Goal: Navigation & Orientation: Find specific page/section

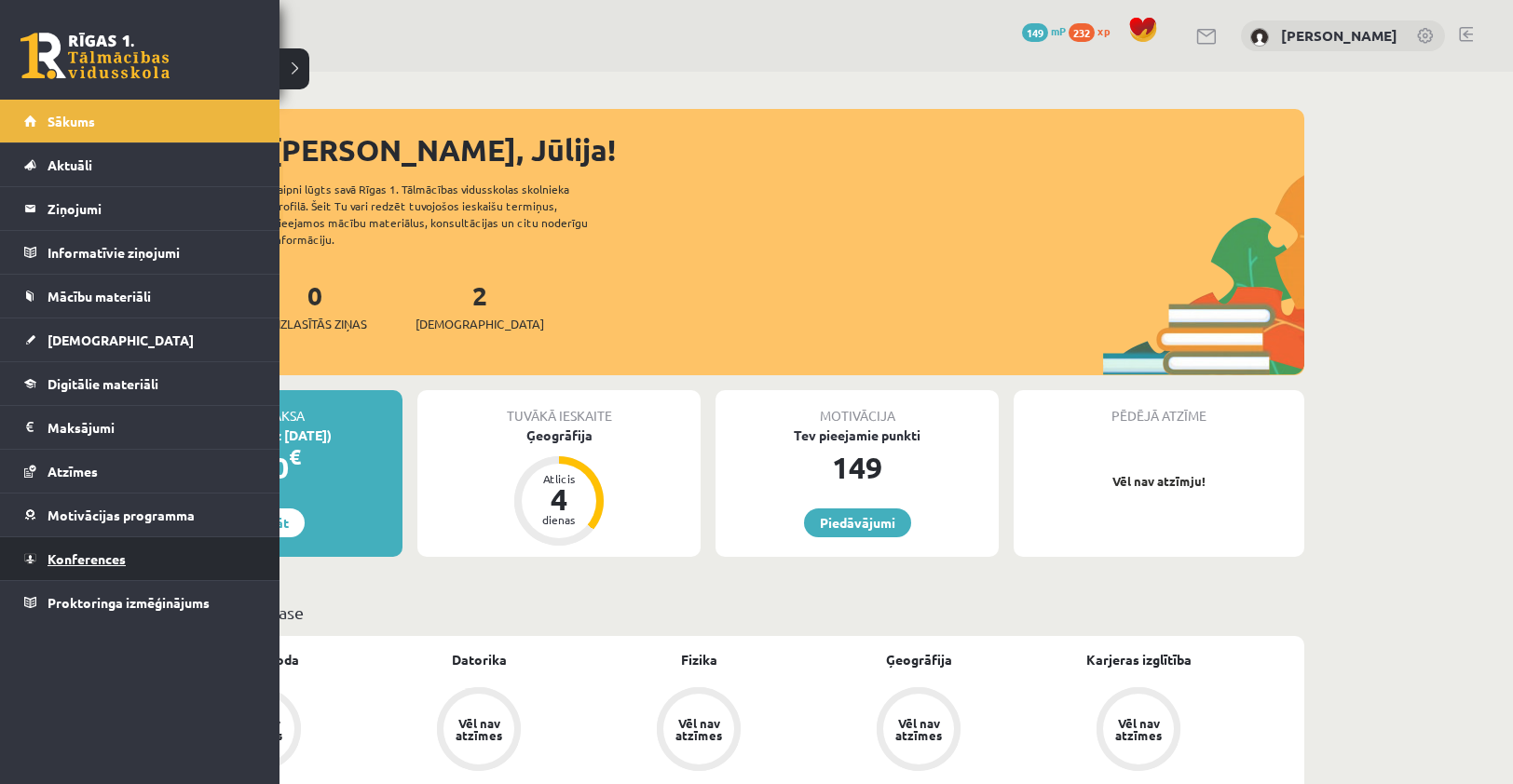
click at [101, 556] on span "Konferences" at bounding box center [87, 559] width 78 height 17
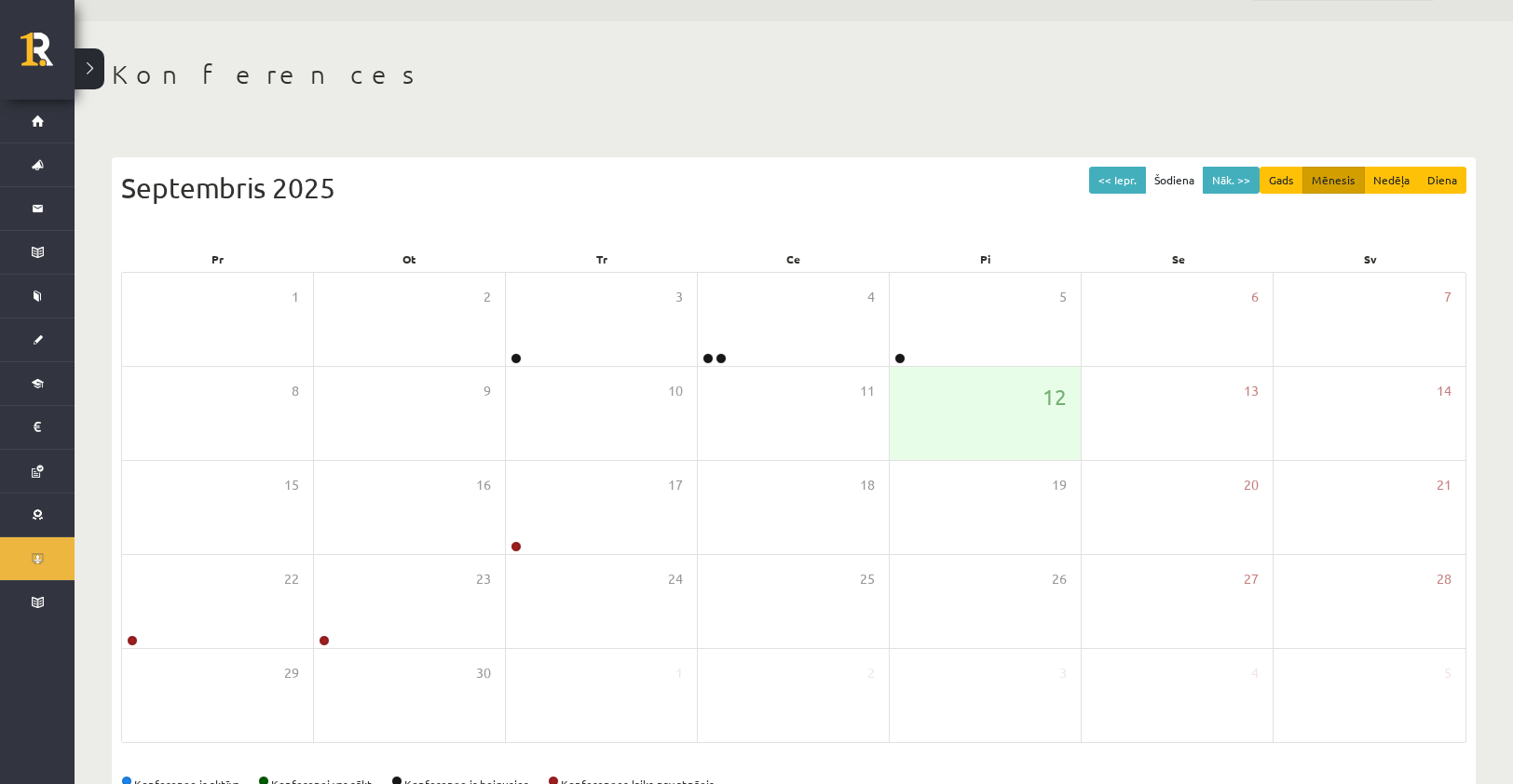
scroll to position [104, 0]
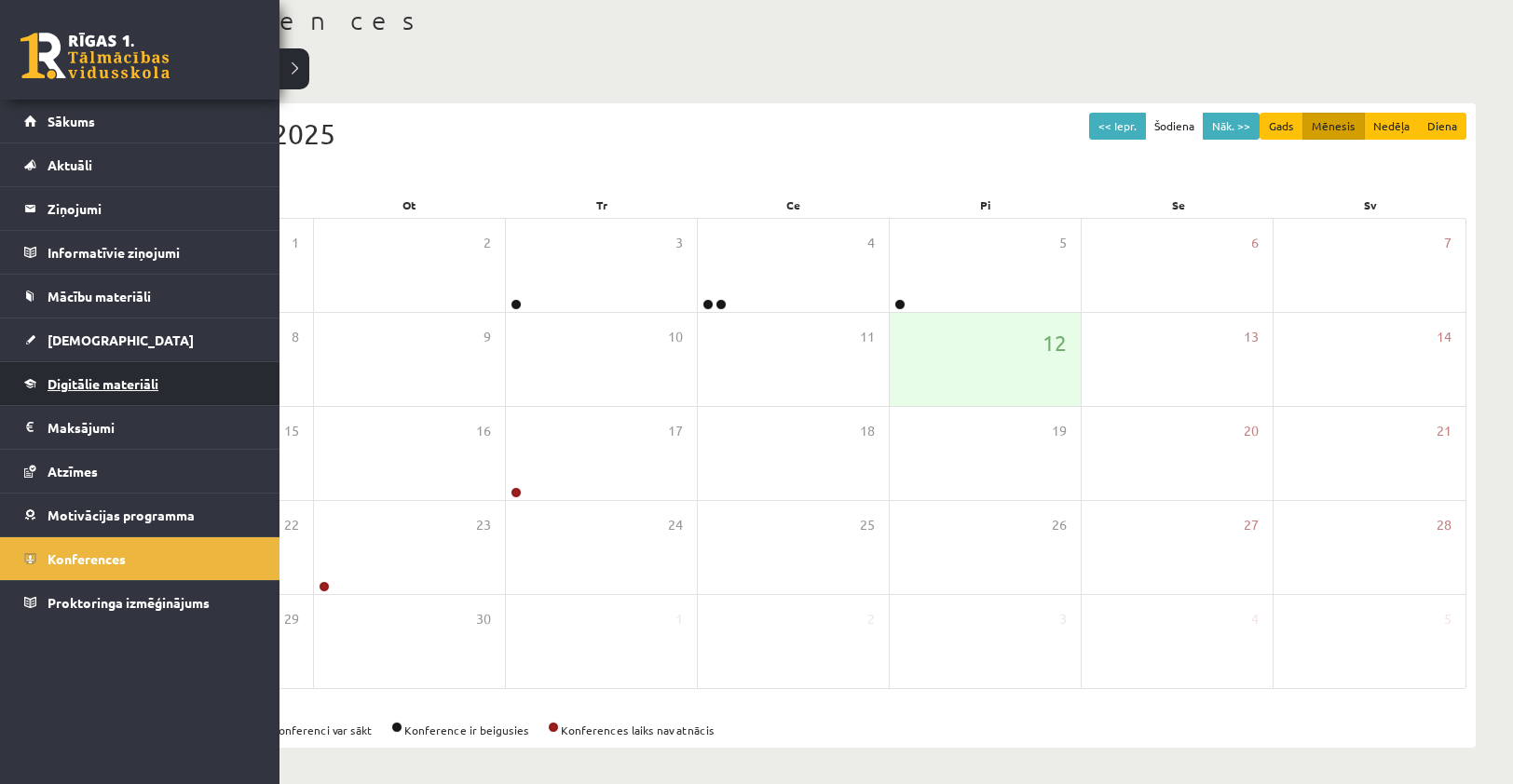
click at [140, 397] on link "Digitālie materiāli" at bounding box center [140, 384] width 232 height 43
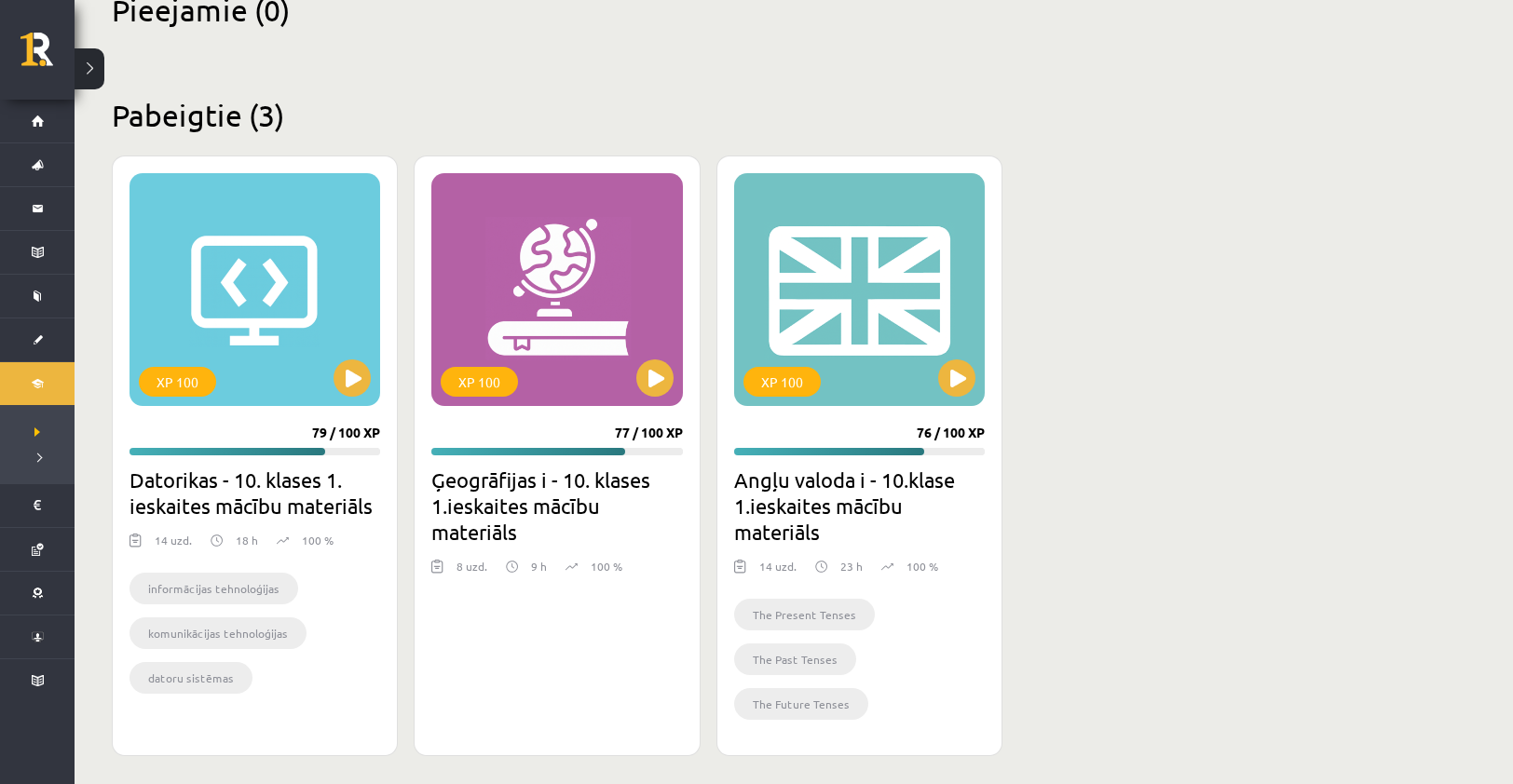
scroll to position [489, 0]
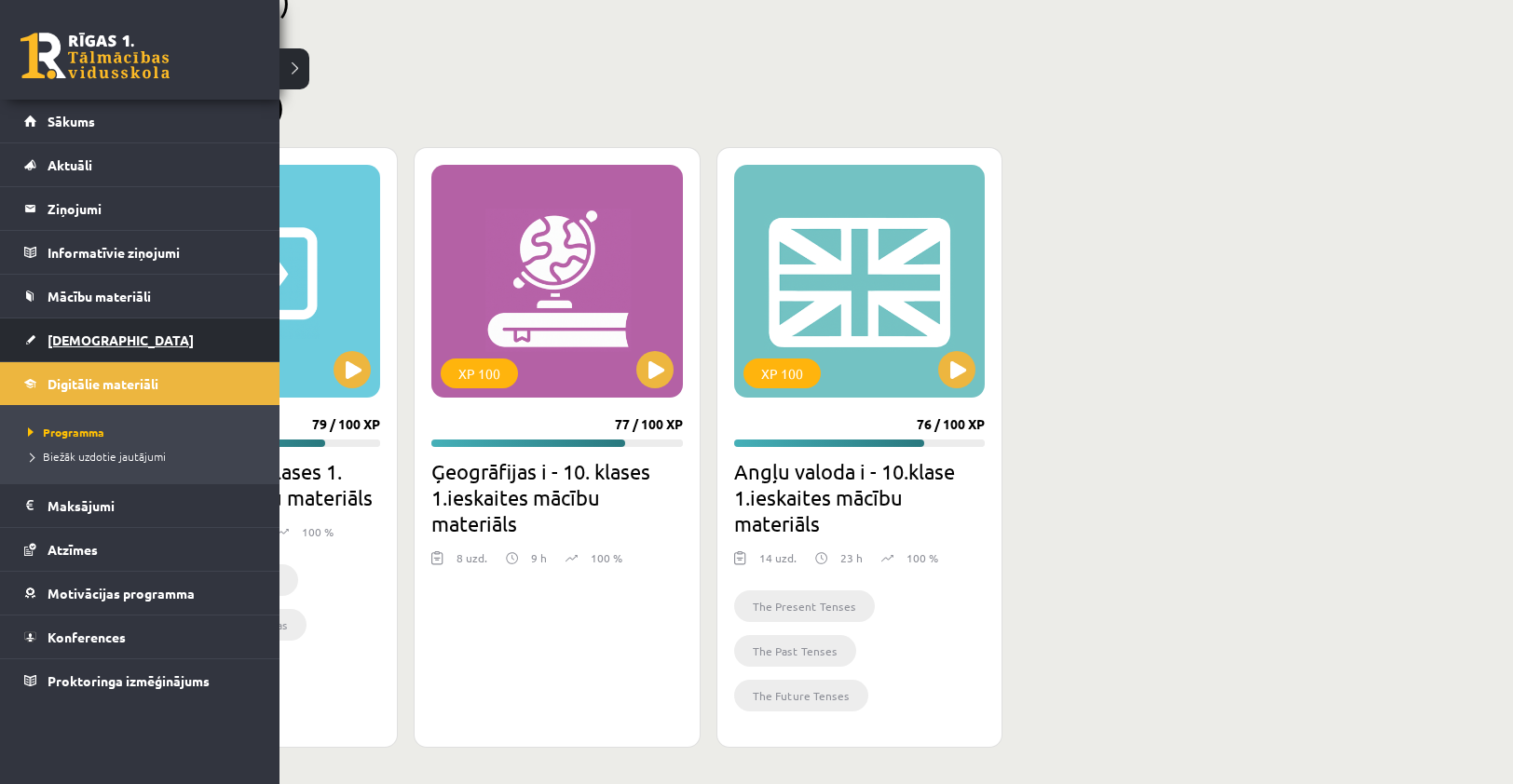
click at [75, 336] on span "[DEMOGRAPHIC_DATA]" at bounding box center [121, 340] width 147 height 17
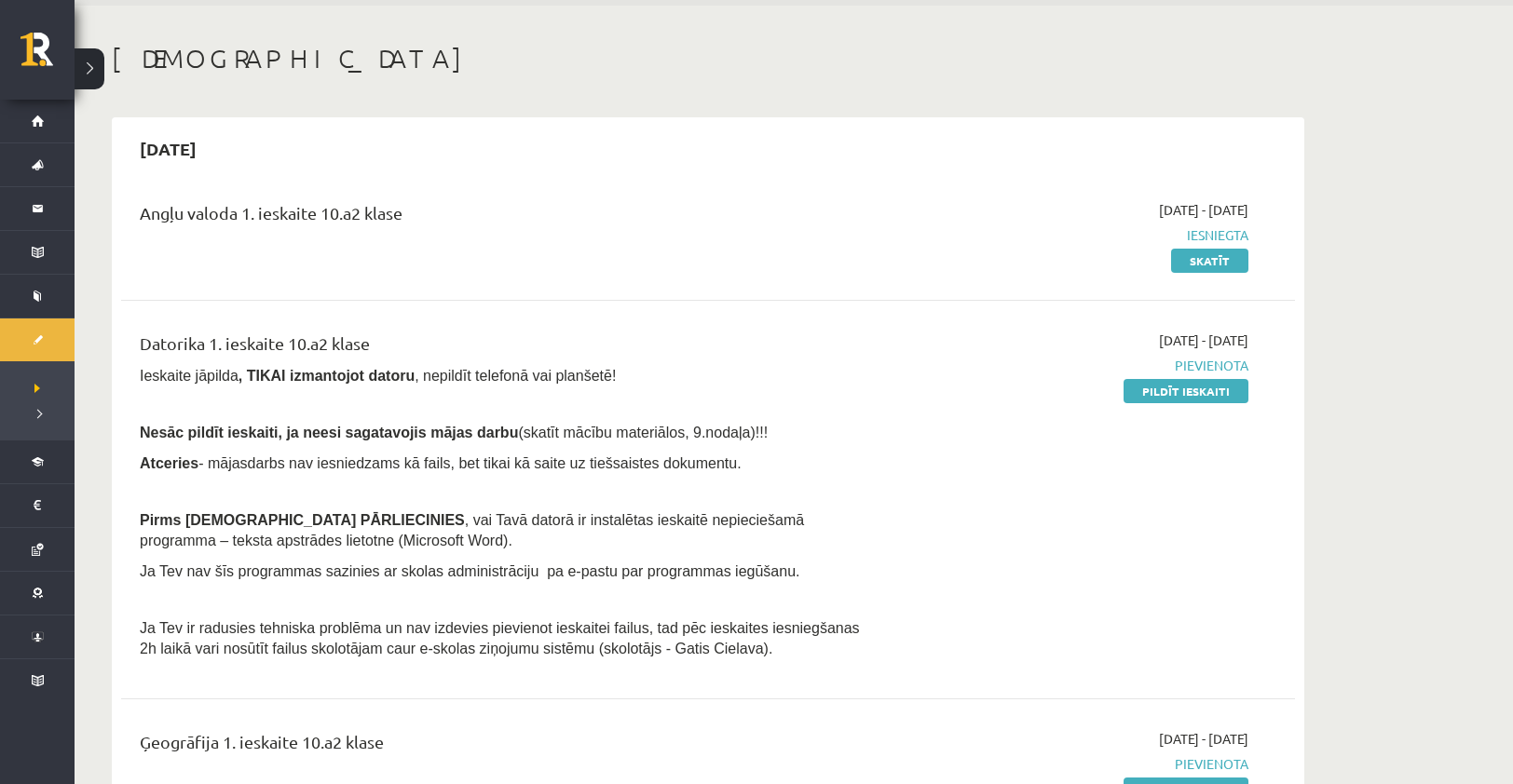
scroll to position [67, 0]
click at [1223, 272] on div "Angļu valoda 1. ieskaite 10.a2 klase 2025-09-01 - 2025-09-15 Iesniegta Skatīt" at bounding box center [708, 234] width 1174 height 107
click at [1231, 264] on link "Skatīt" at bounding box center [1209, 260] width 77 height 24
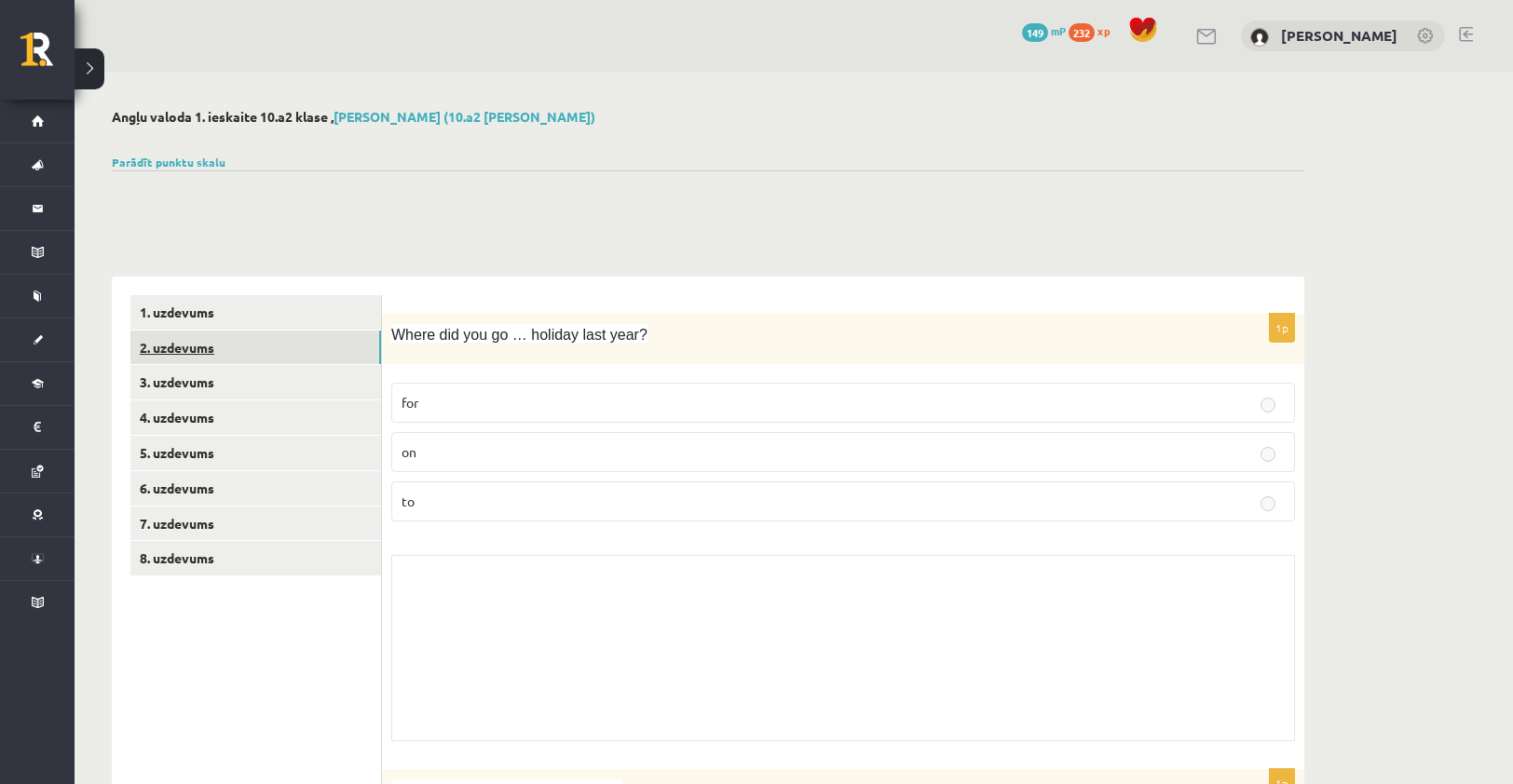
click at [182, 343] on link "2. uzdevums" at bounding box center [256, 348] width 251 height 35
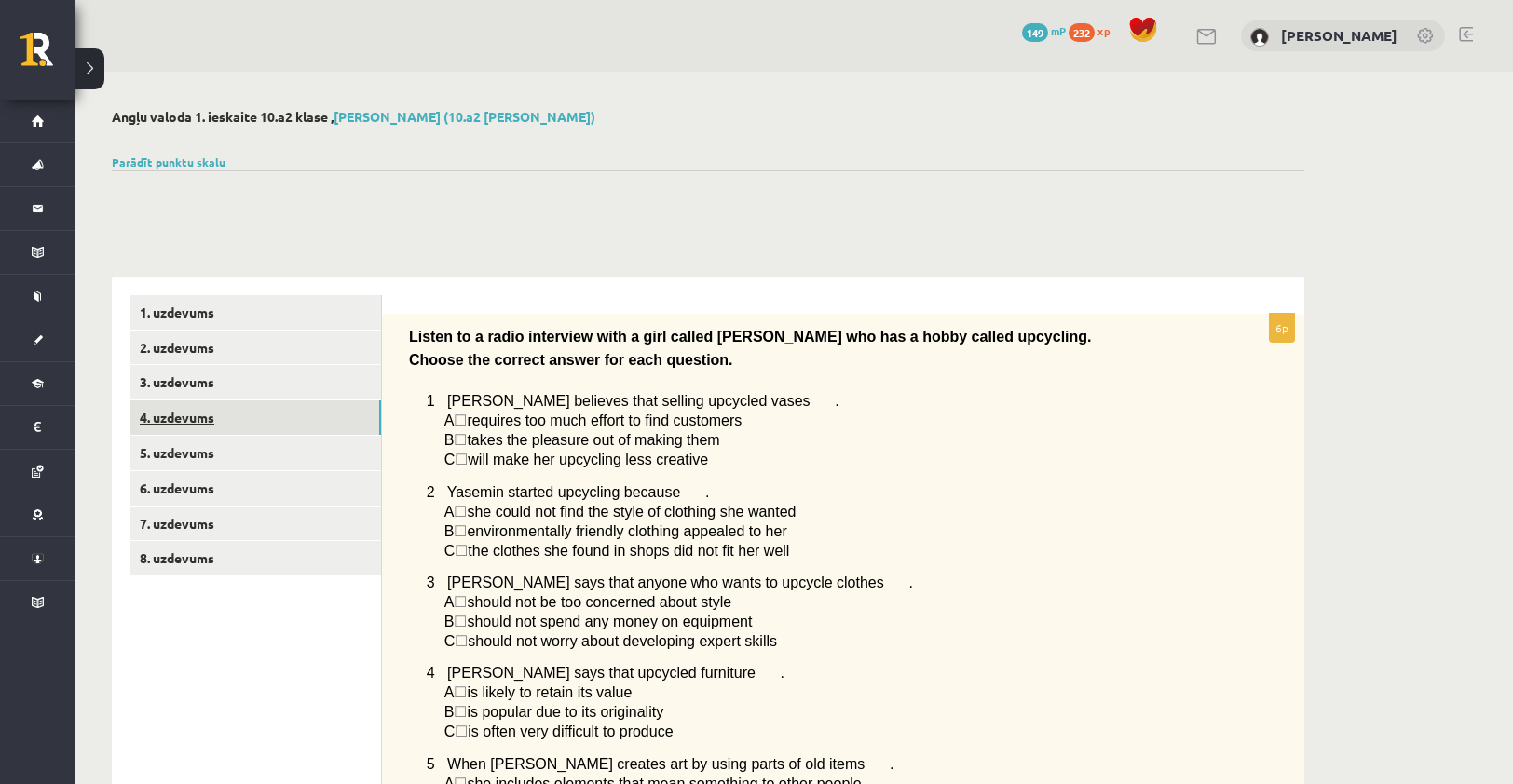
click at [191, 412] on link "4. uzdevums" at bounding box center [256, 417] width 251 height 35
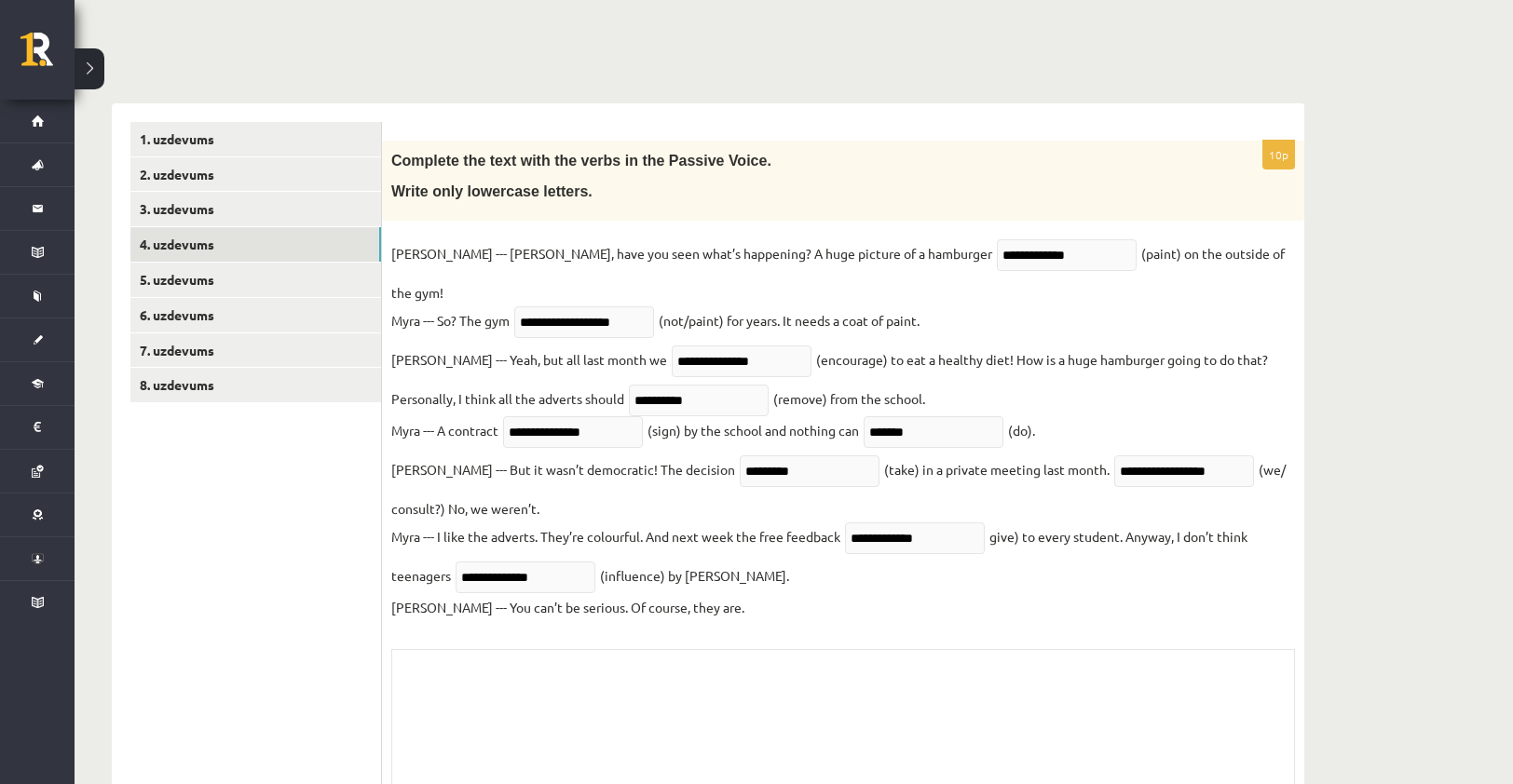
scroll to position [170, 0]
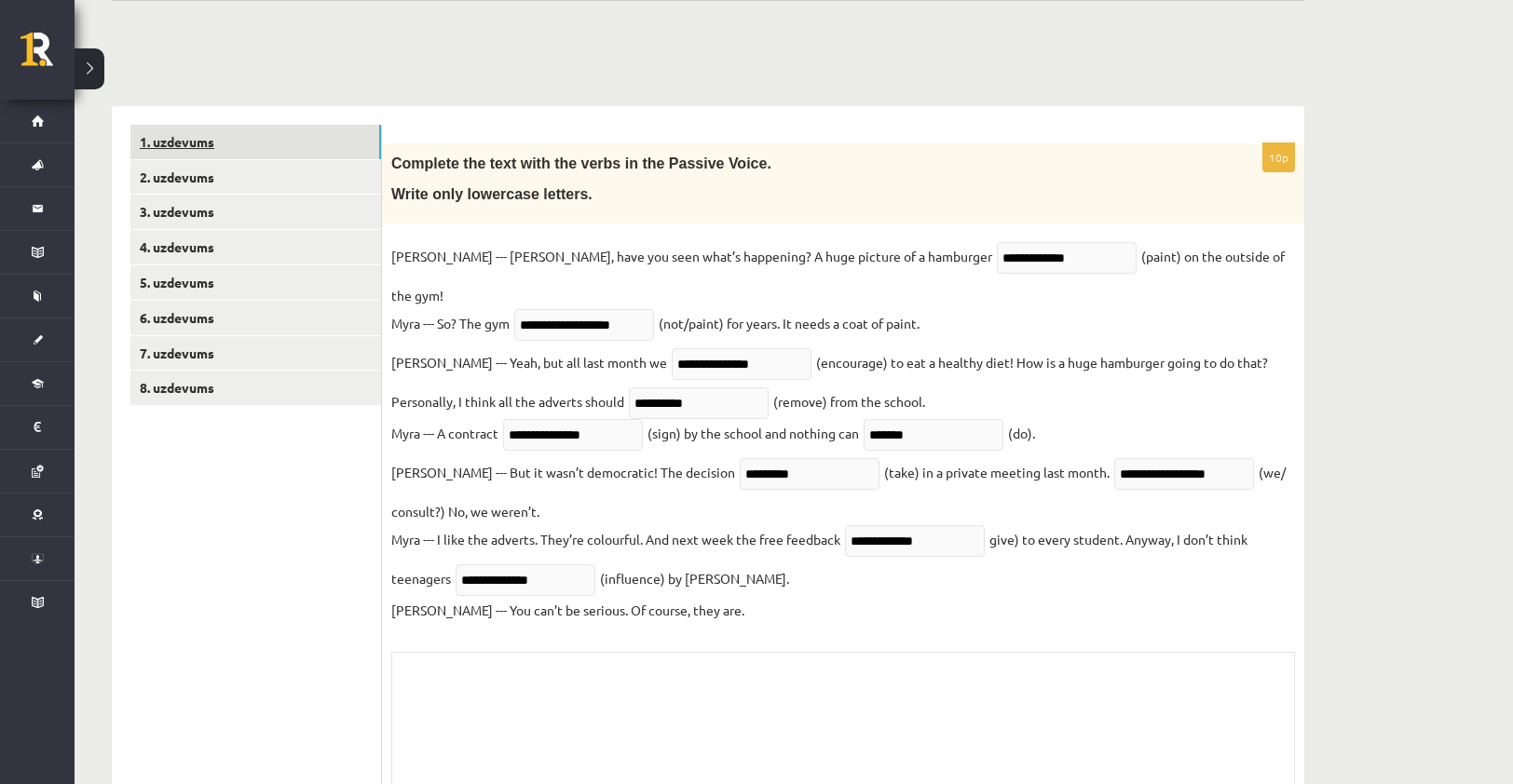
click at [307, 149] on link "1. uzdevums" at bounding box center [256, 142] width 251 height 35
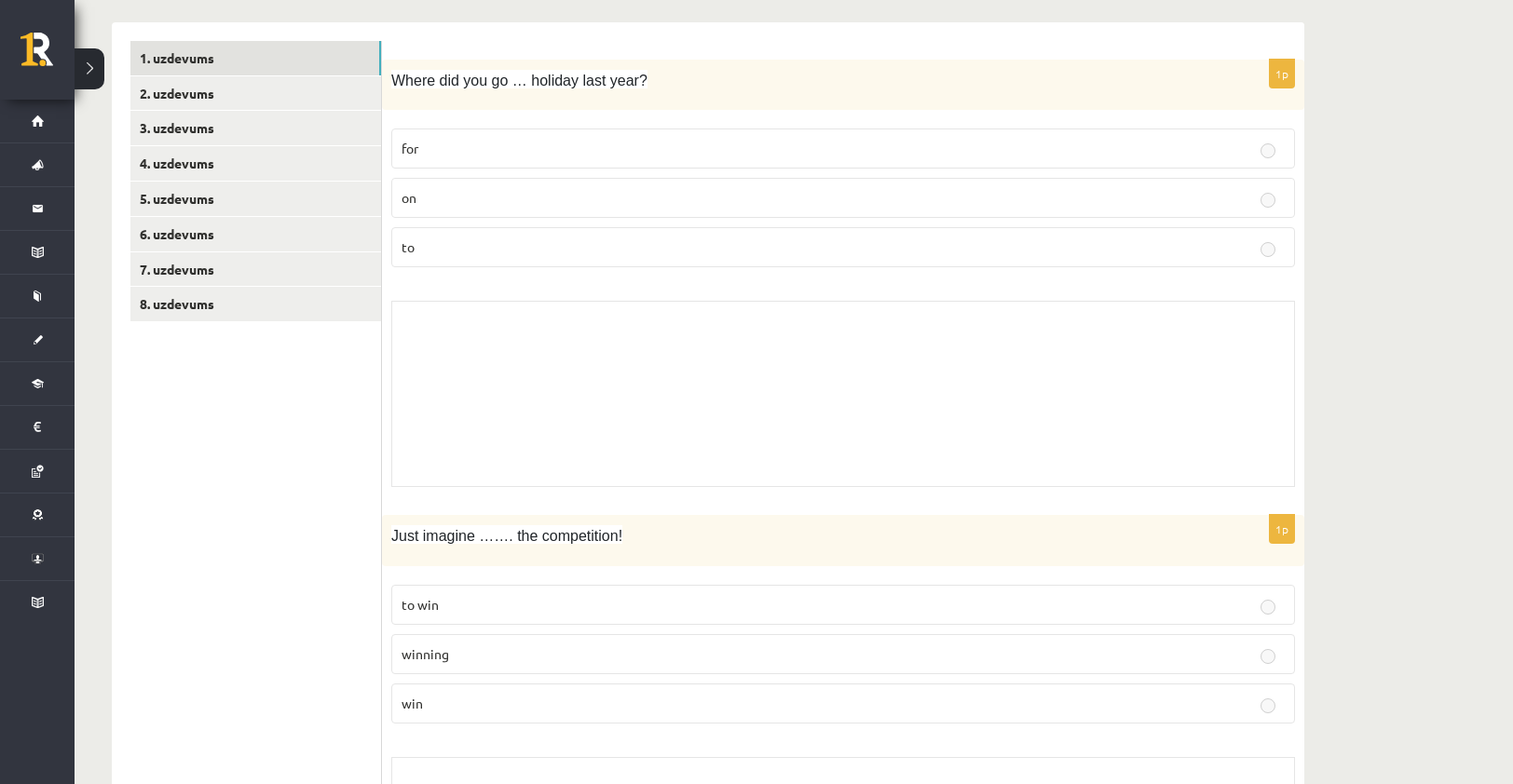
scroll to position [0, 0]
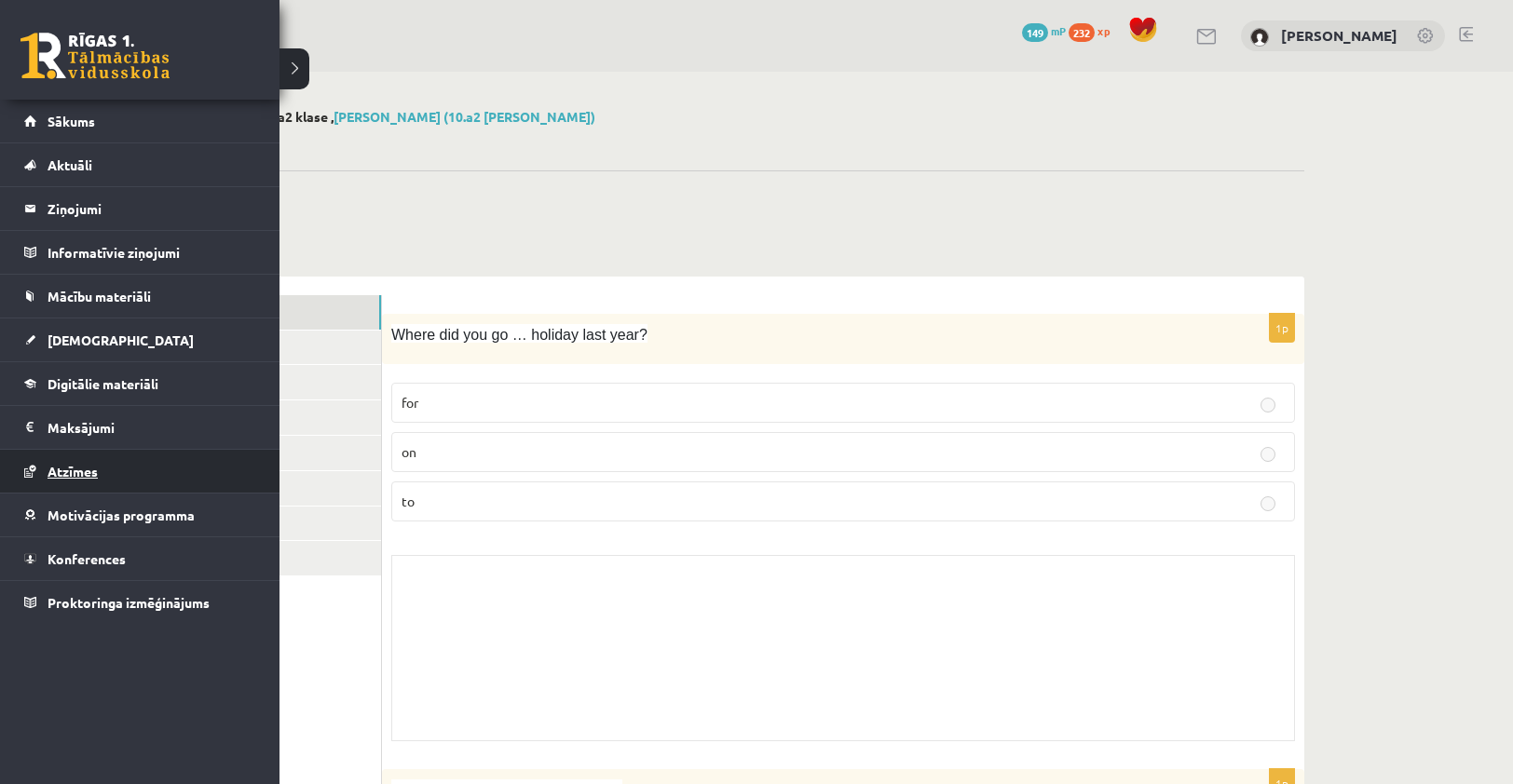
click at [96, 473] on span "Atzīmes" at bounding box center [73, 471] width 51 height 17
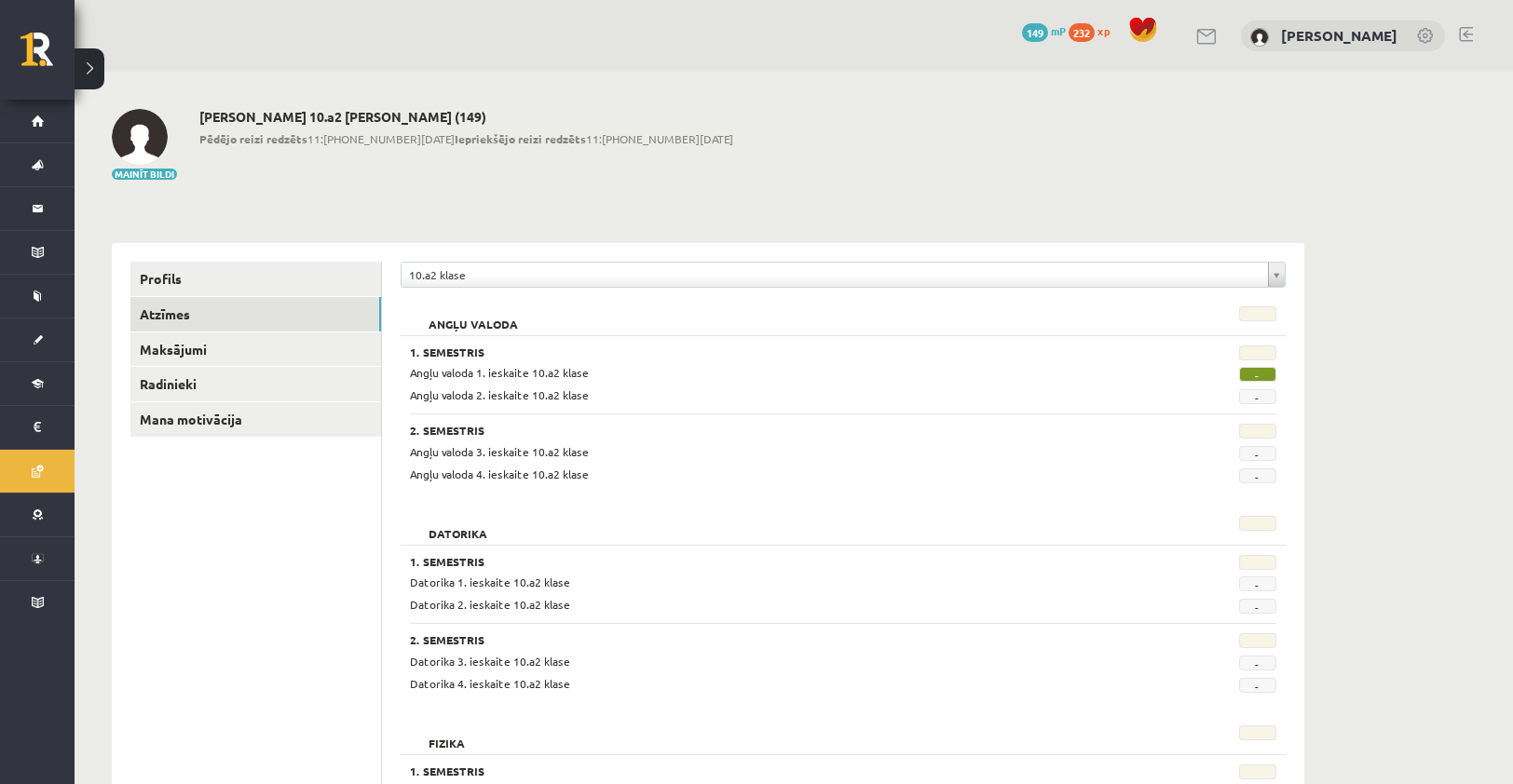
click at [1247, 380] on span "-" at bounding box center [1258, 374] width 38 height 15
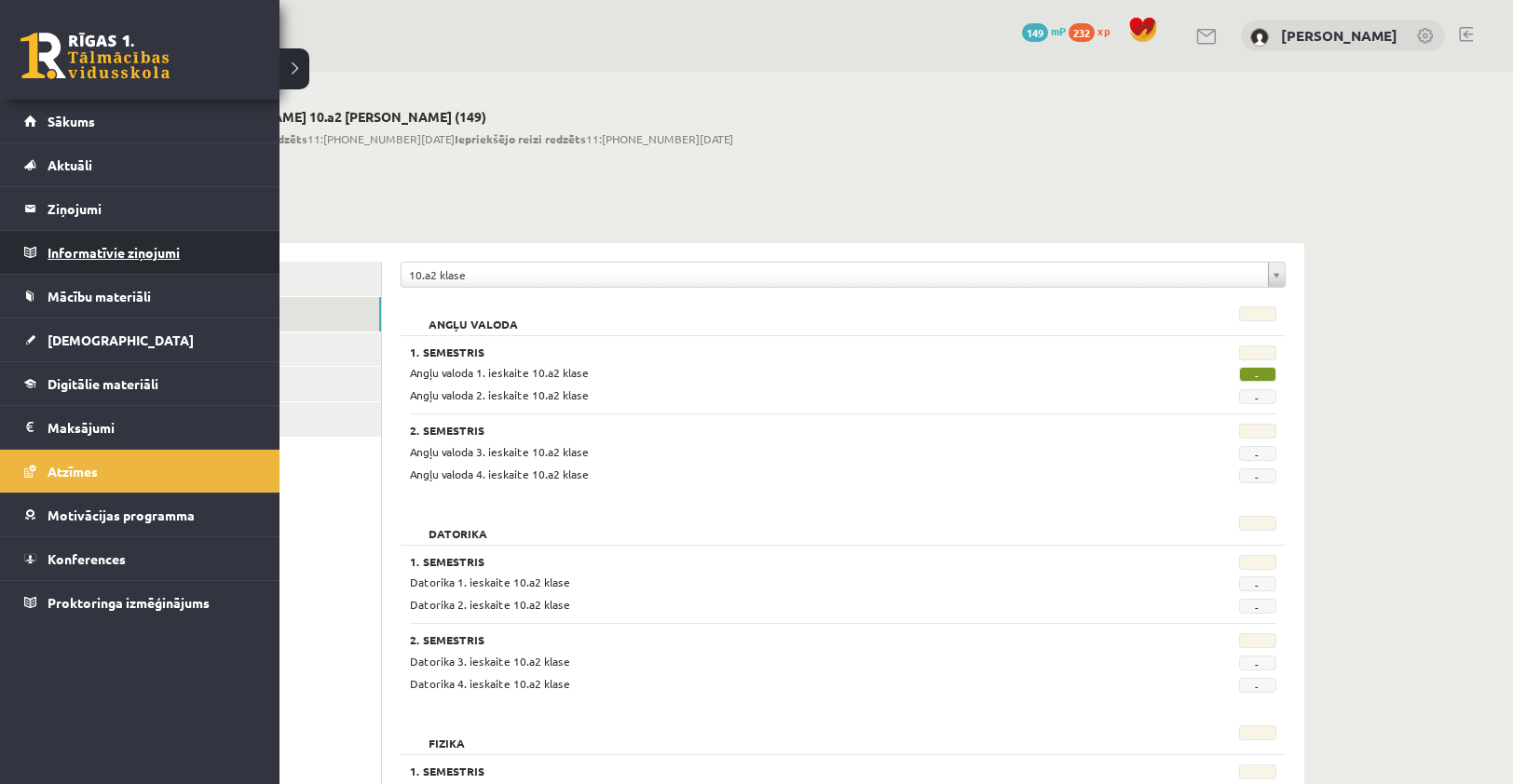
click at [78, 253] on legend "Informatīvie ziņojumi 0" at bounding box center [152, 253] width 209 height 43
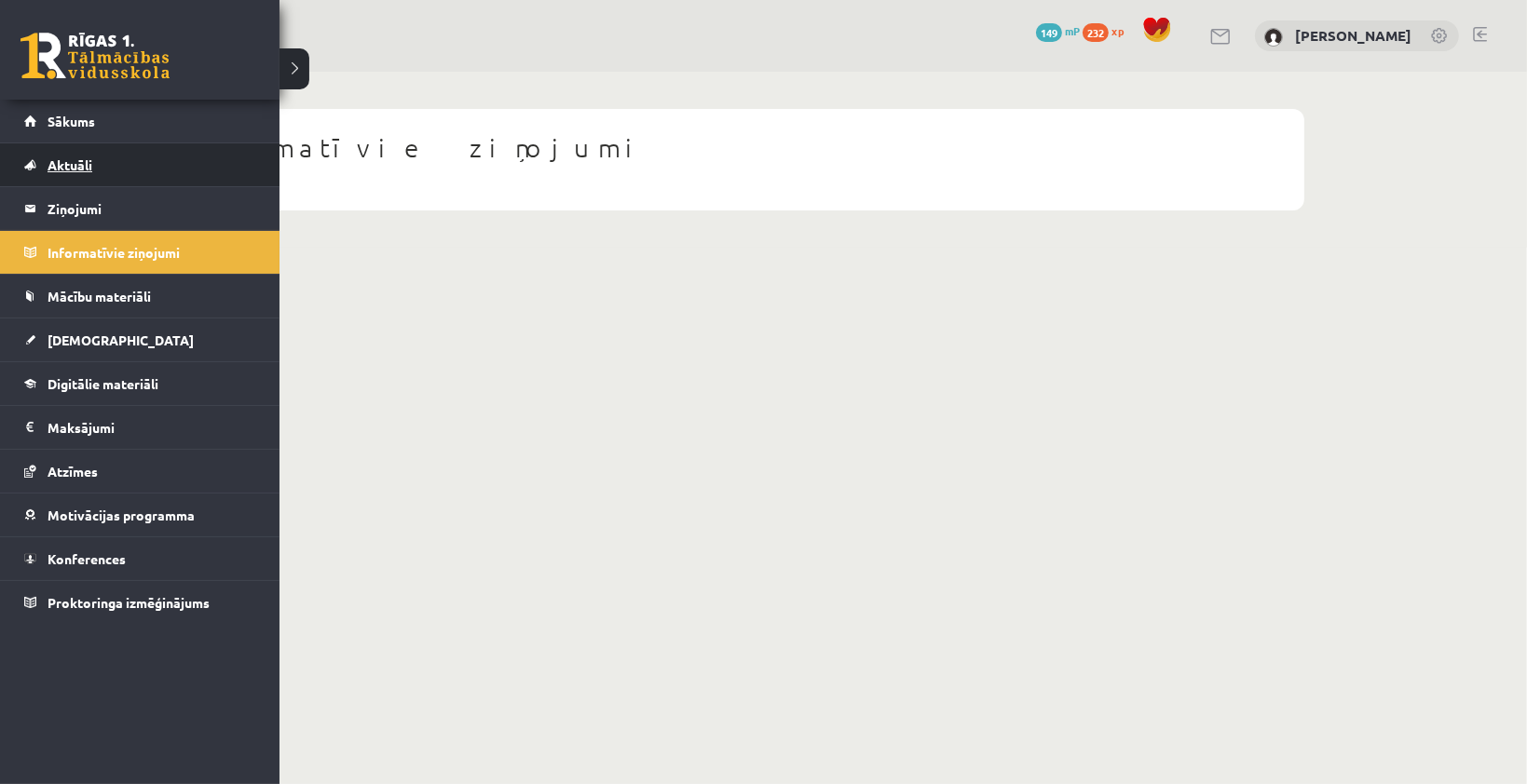
click at [74, 158] on span "Aktuāli" at bounding box center [71, 165] width 45 height 17
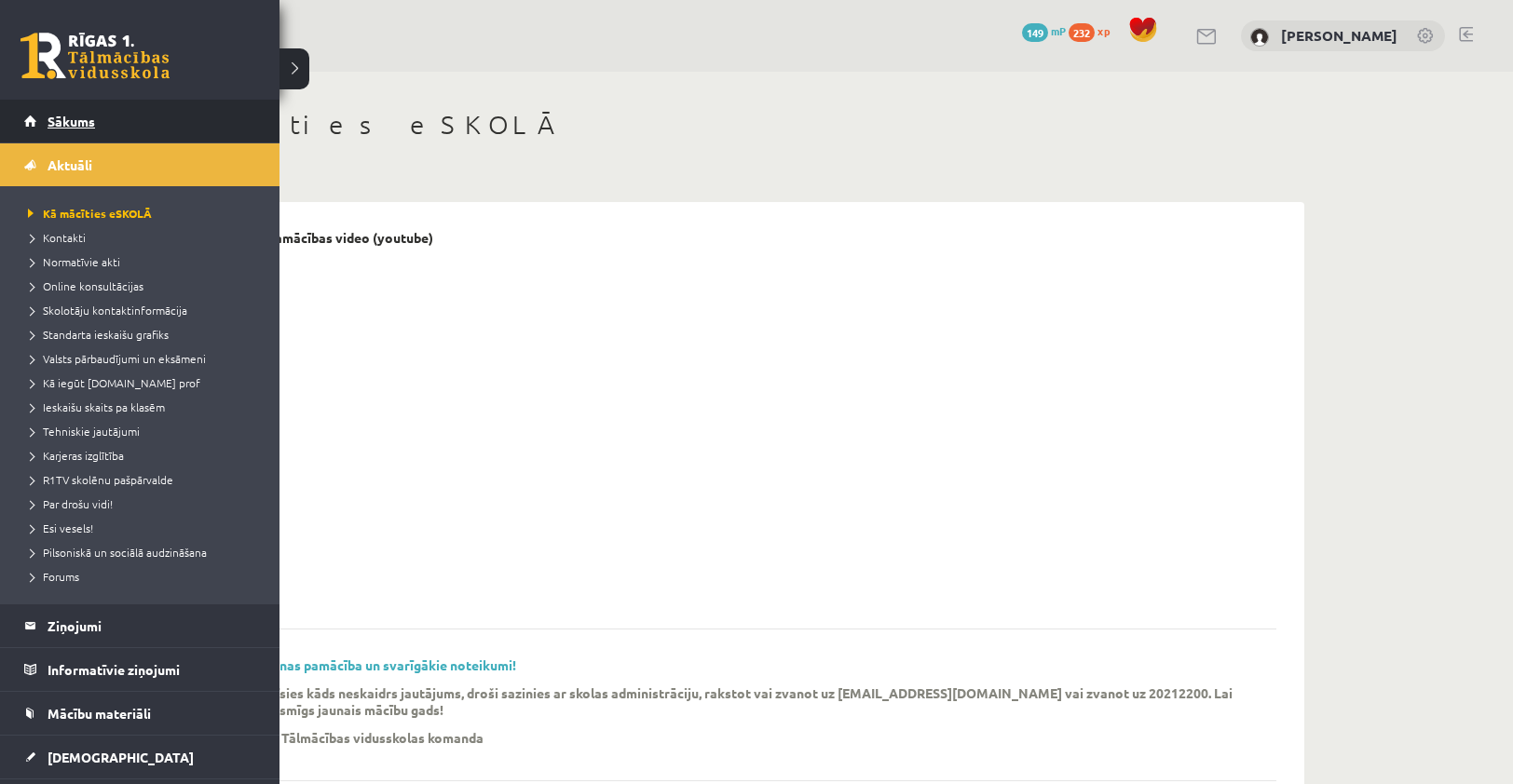
click at [59, 121] on span "Sākums" at bounding box center [71, 121] width 48 height 17
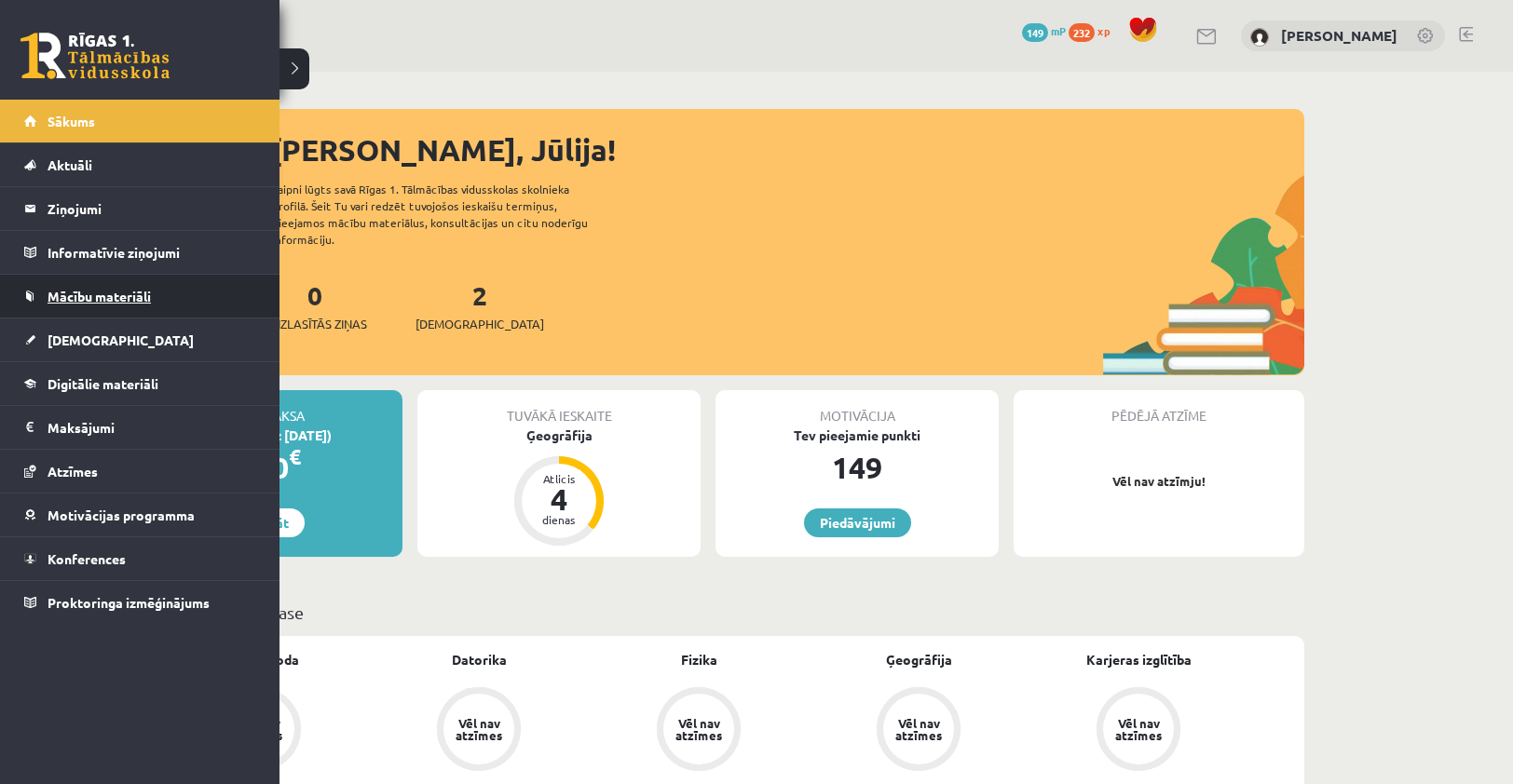
click at [108, 297] on span "Mācību materiāli" at bounding box center [100, 296] width 103 height 17
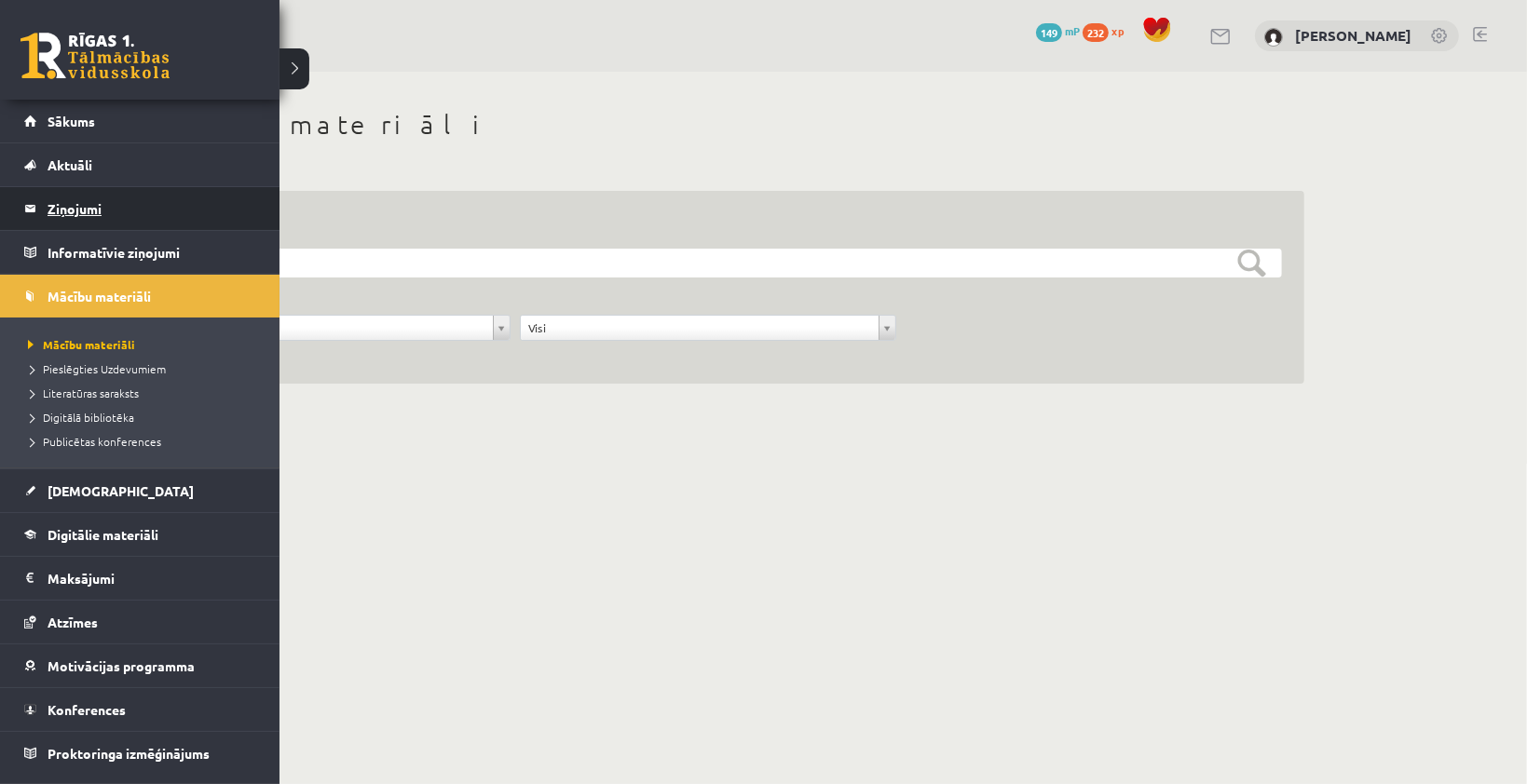
click at [100, 220] on legend "Ziņojumi 0" at bounding box center [152, 209] width 209 height 43
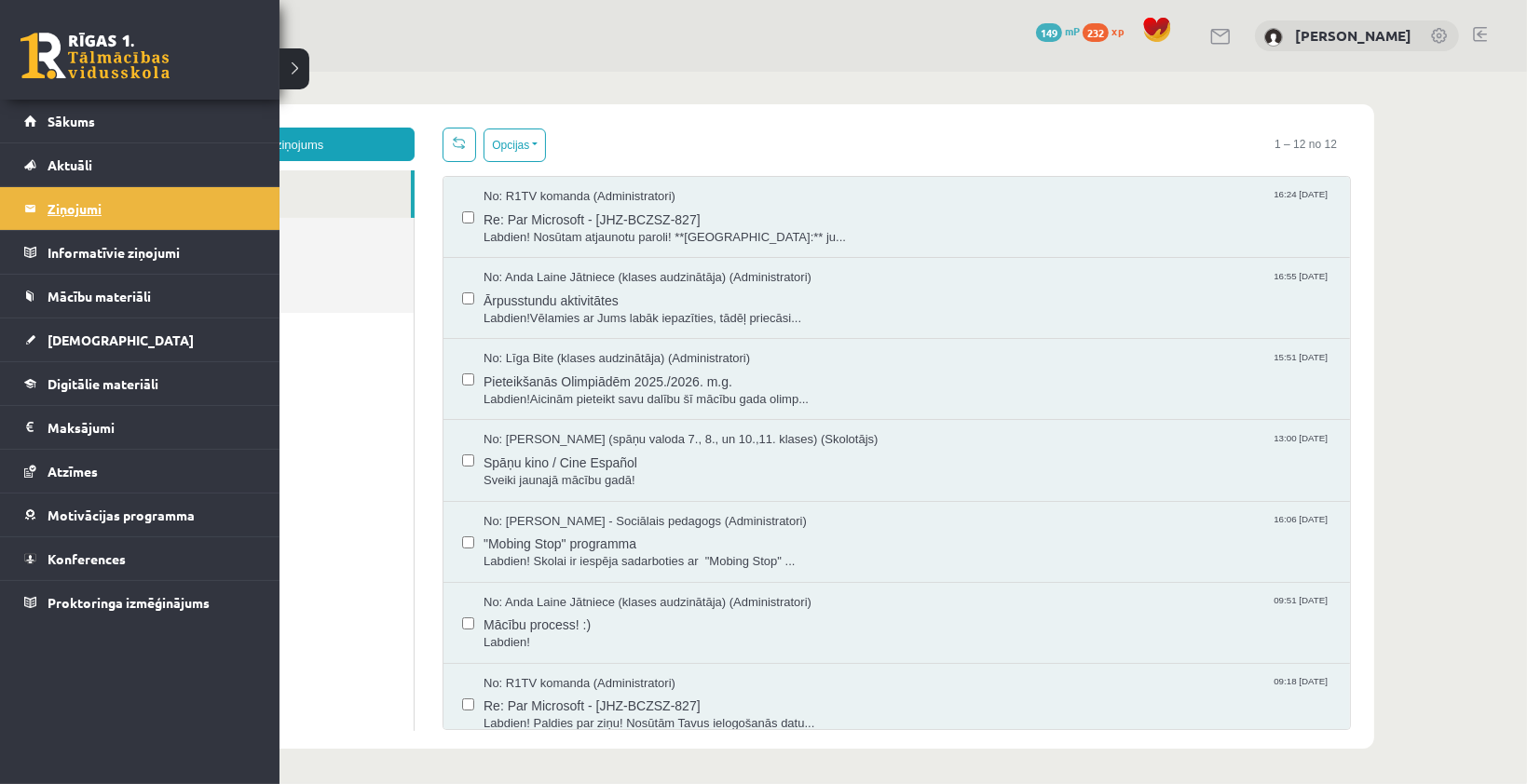
click at [78, 207] on legend "Ziņojumi 0" at bounding box center [152, 209] width 209 height 43
